Goal: Information Seeking & Learning: Understand process/instructions

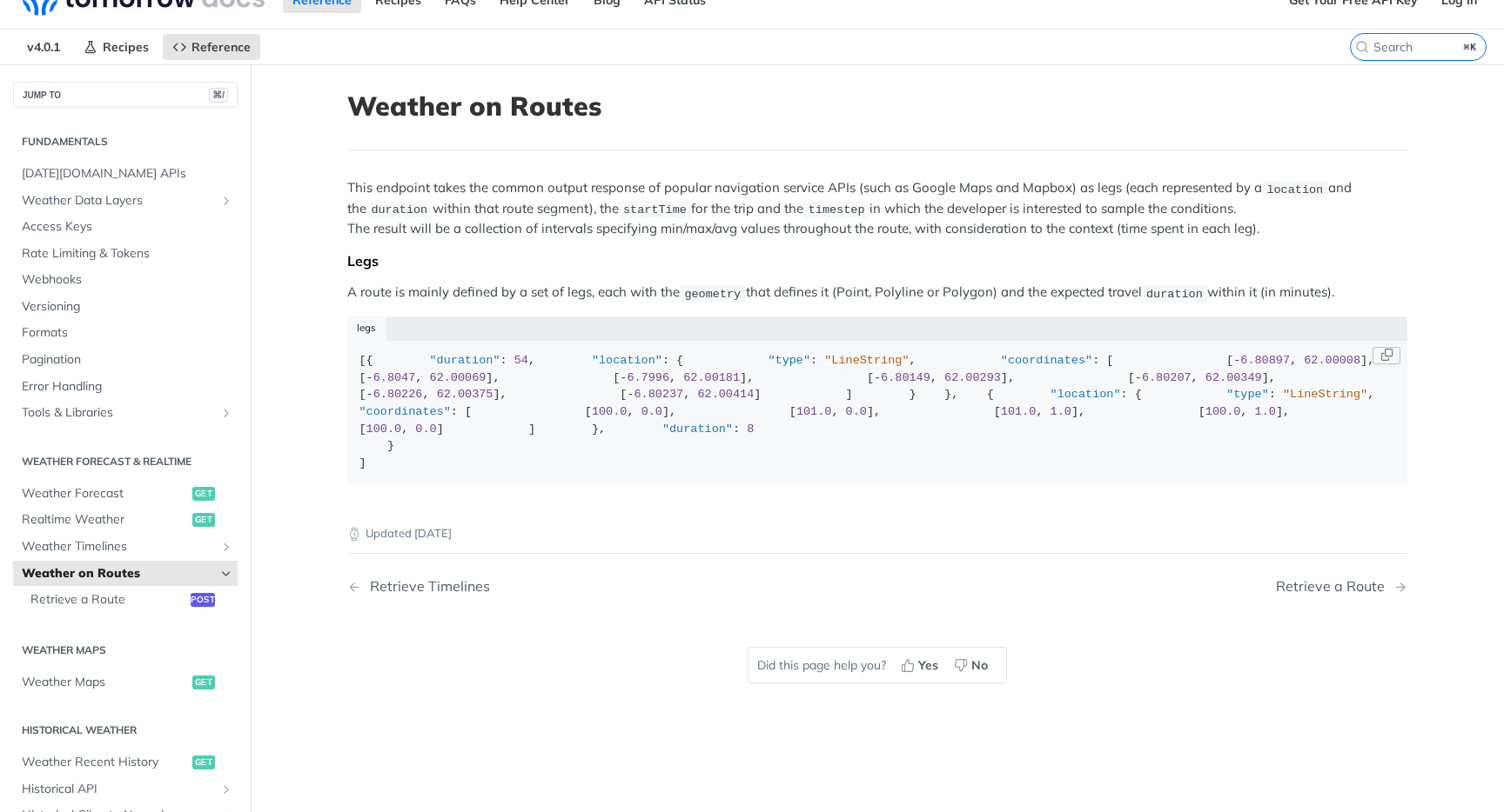
scroll to position [23, 0]
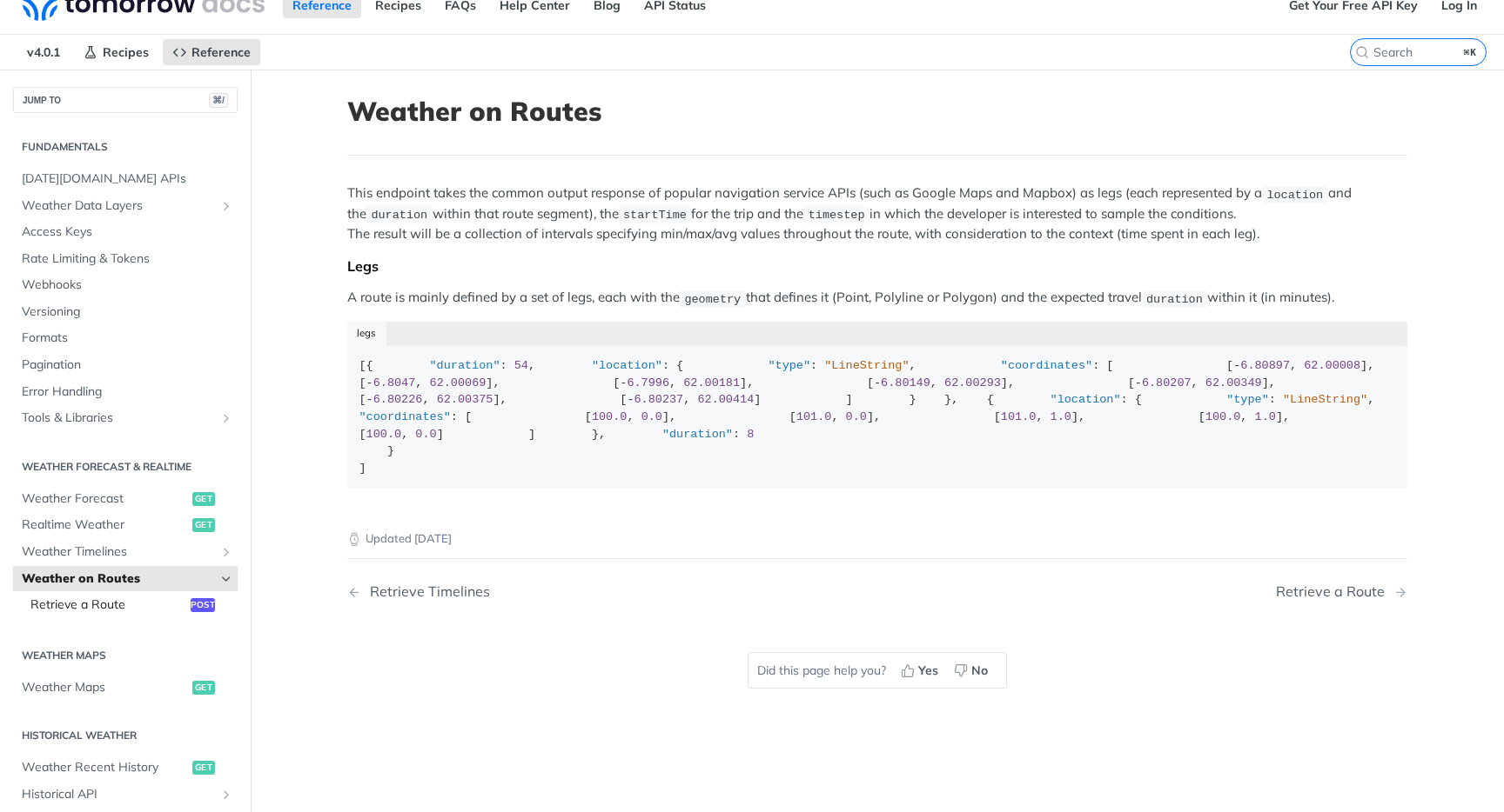
click at [110, 604] on span "Retrieve a Route" at bounding box center [109, 605] width 156 height 18
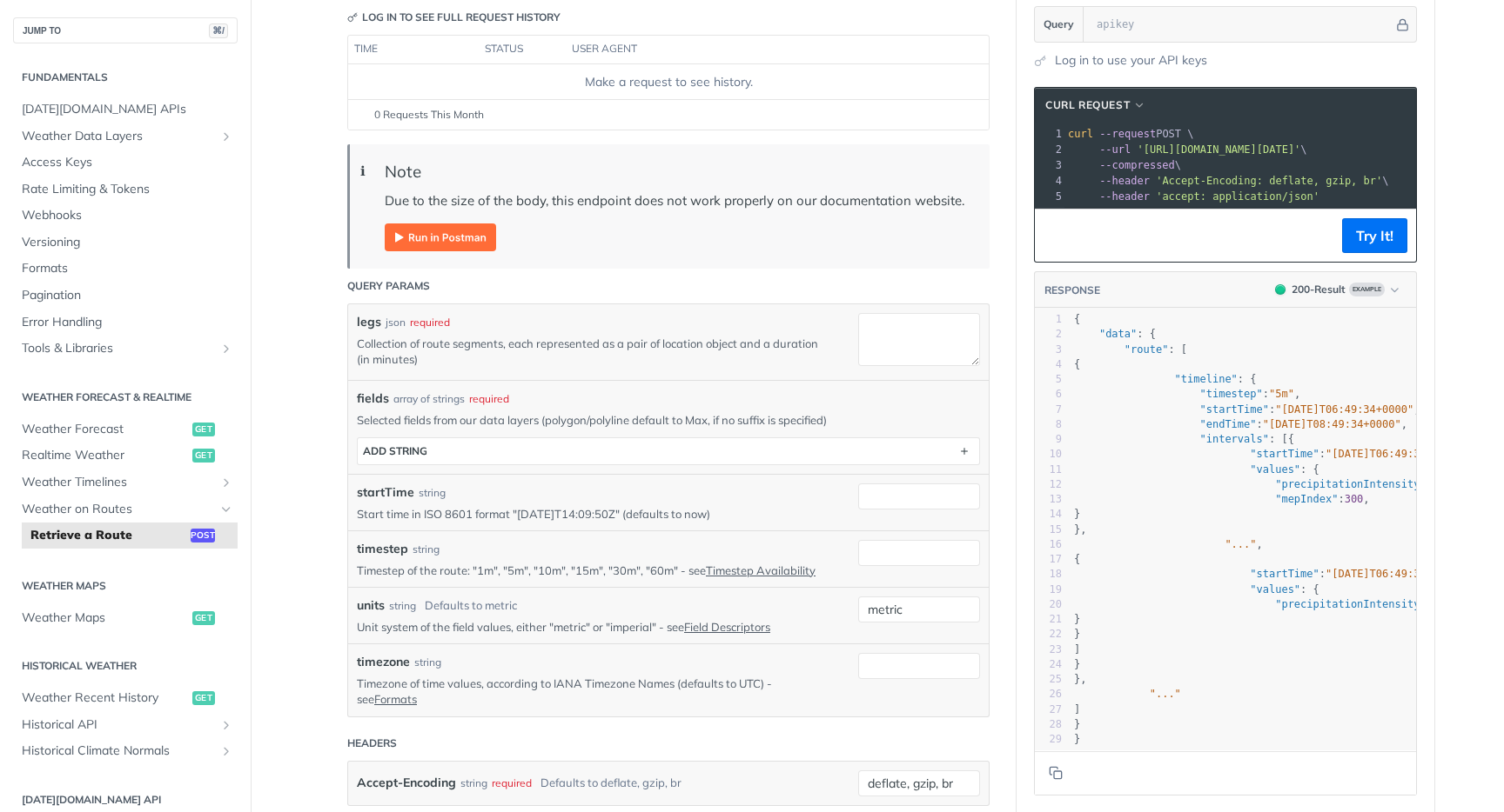
scroll to position [233, 0]
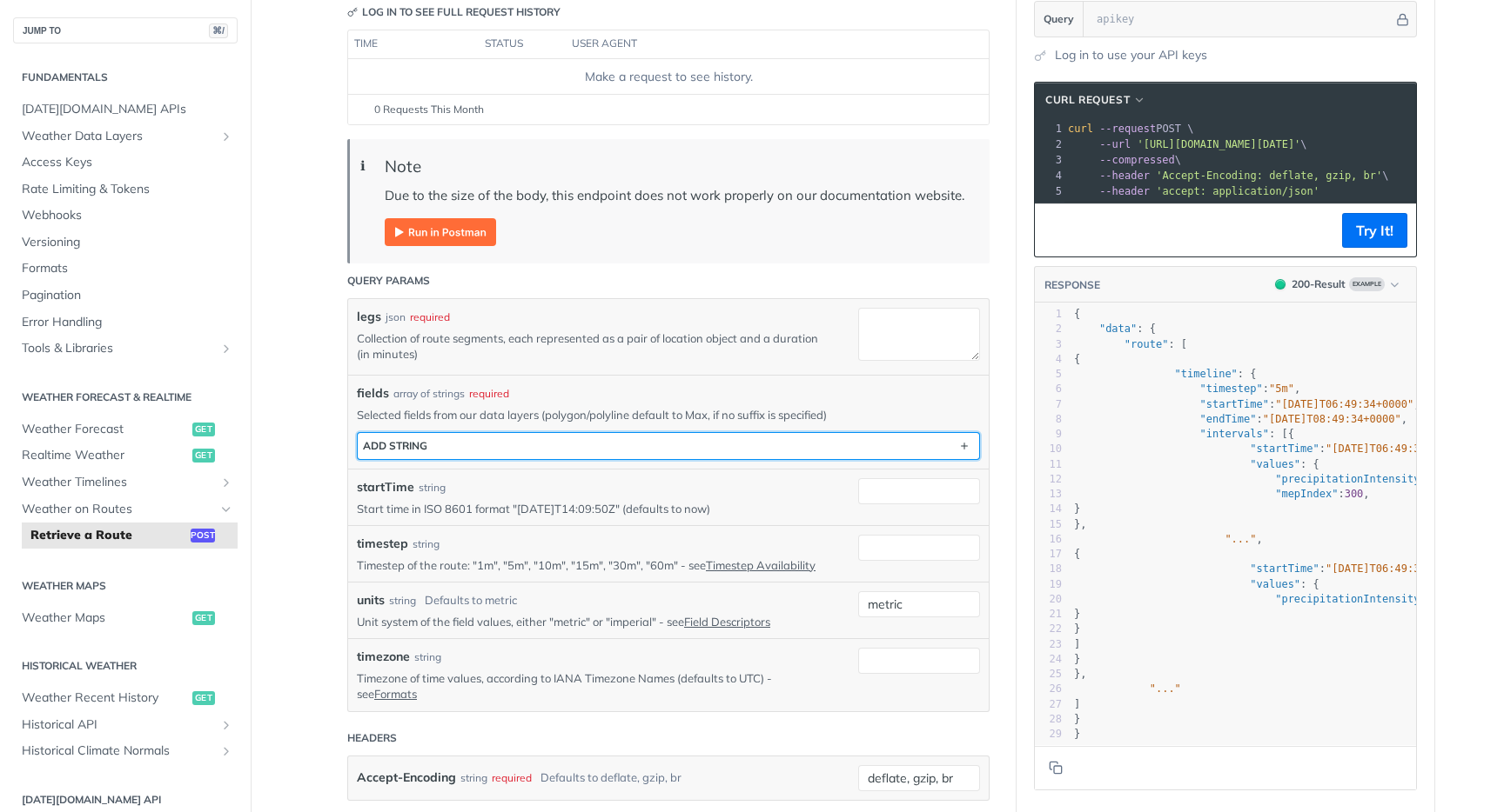
click at [465, 445] on button "ADD string" at bounding box center [668, 446] width 621 height 26
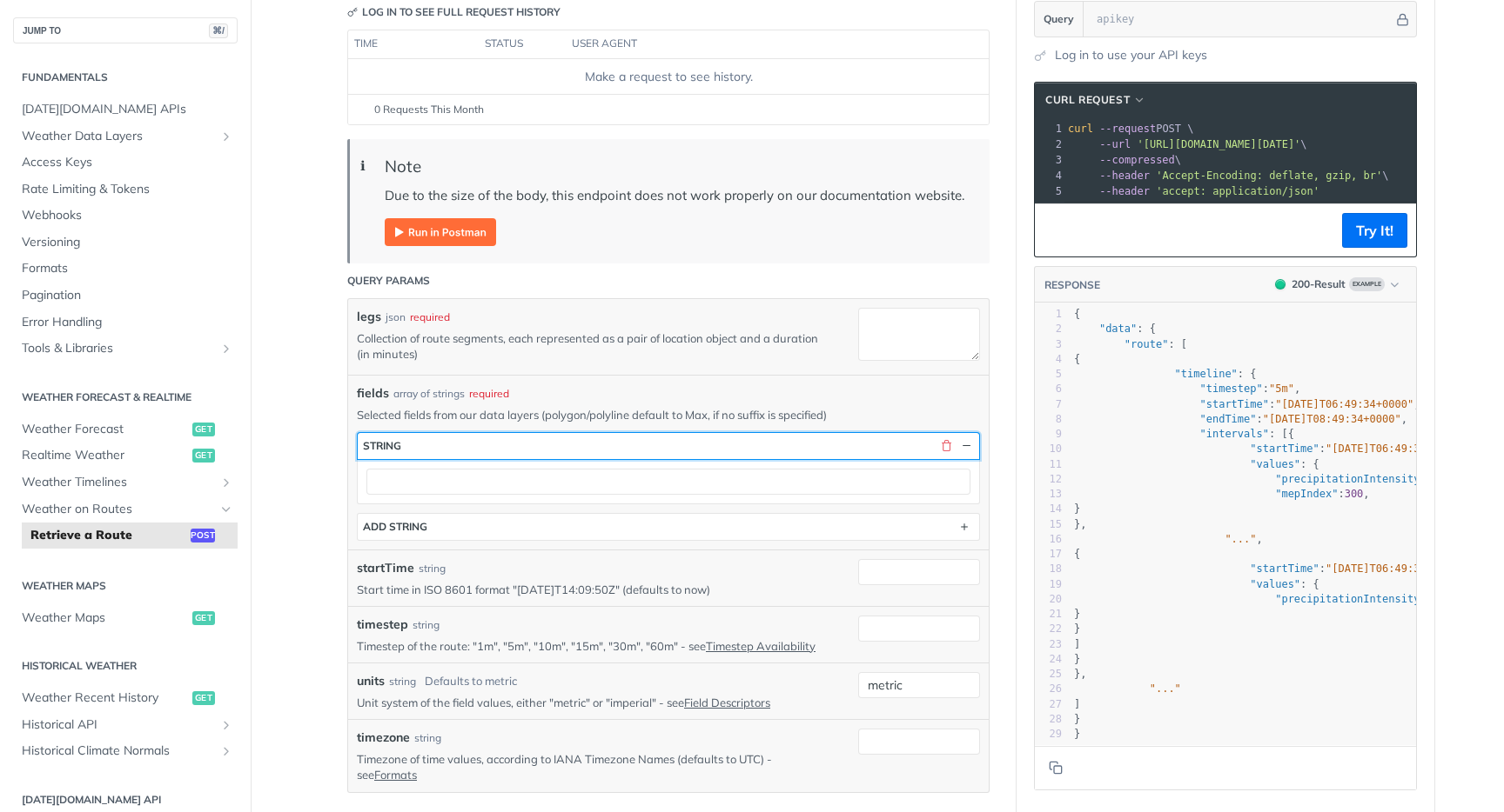
click at [465, 445] on button "string" at bounding box center [668, 446] width 621 height 26
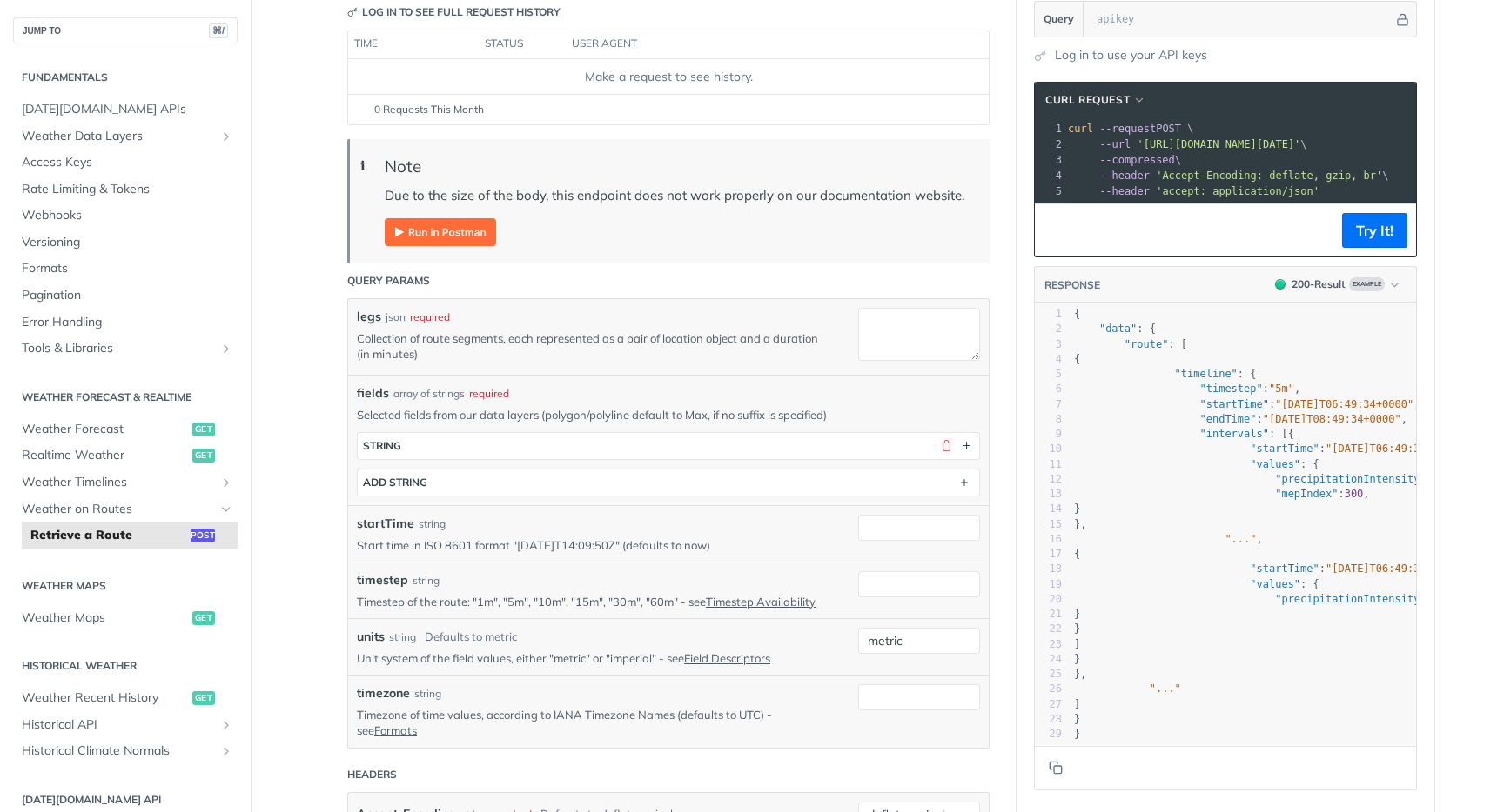
click at [327, 446] on article "Retrieve a Route post [URL][DOMAIN_NAME][DATE] /route Log in to see full reques…" at bounding box center [668, 581] width 696 height 1442
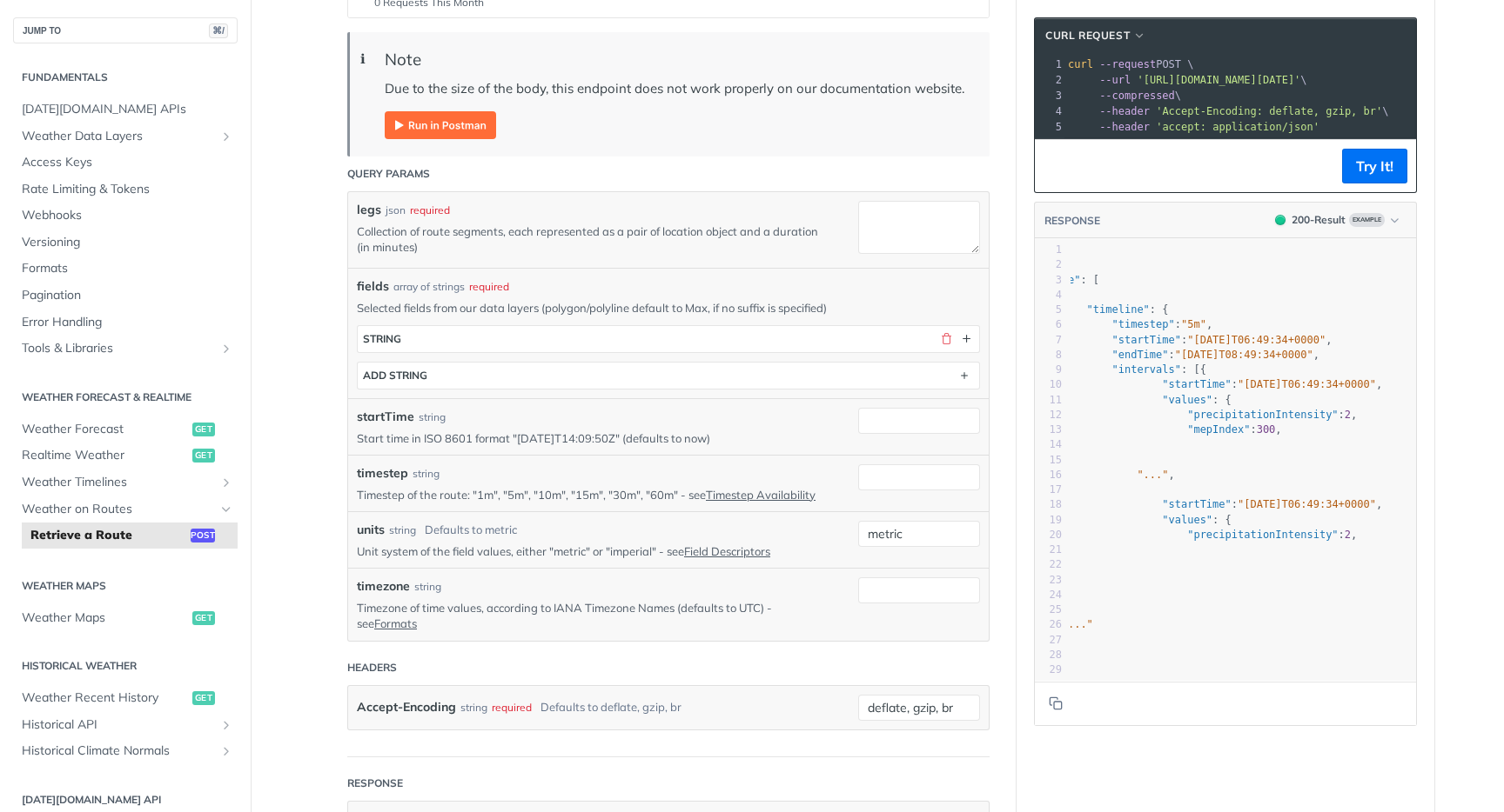
scroll to position [0, 88]
click at [739, 493] on link "Timestep Availability" at bounding box center [760, 495] width 110 height 14
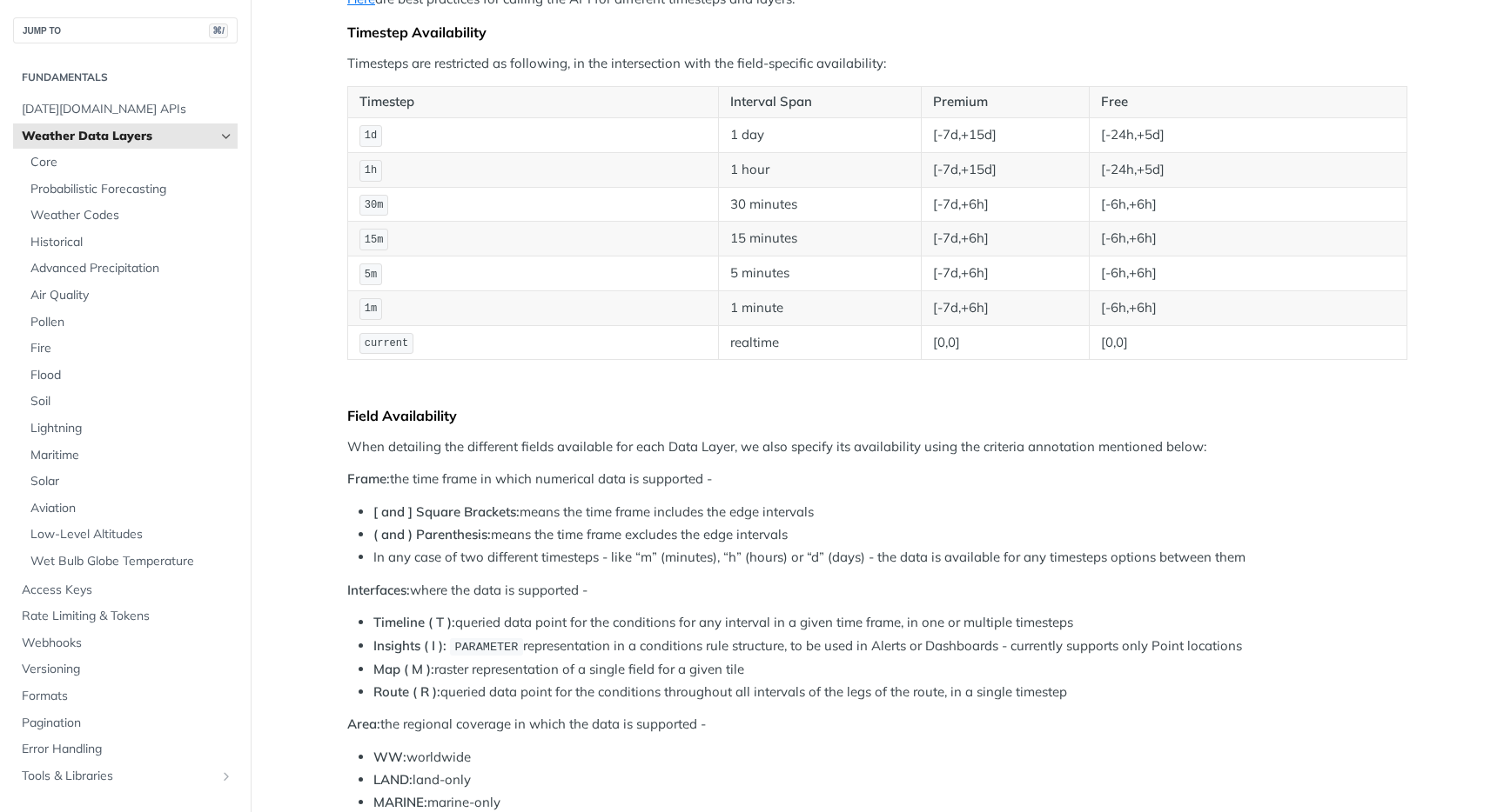
scroll to position [305, 0]
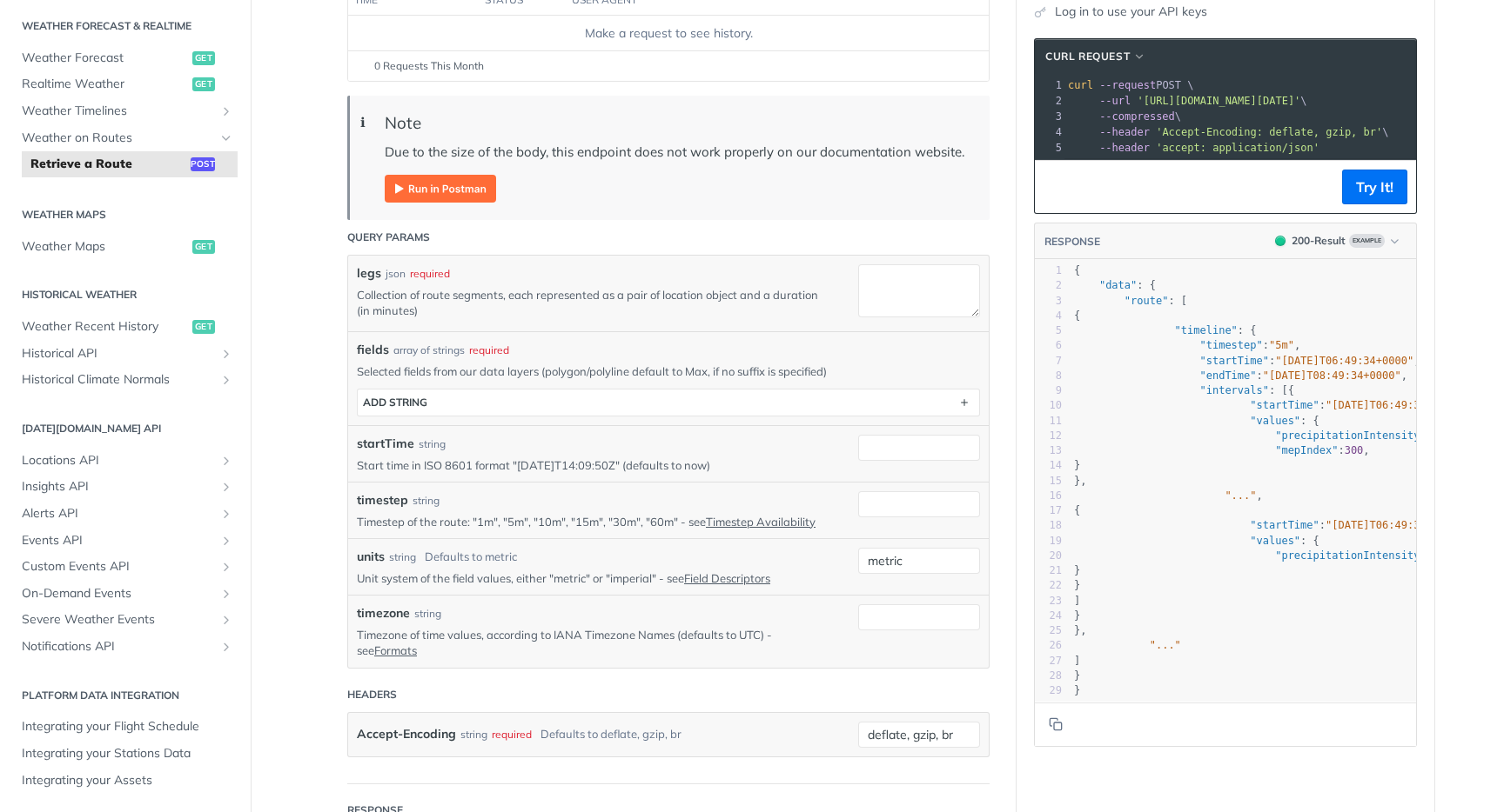
scroll to position [277, 0]
